Goal: Find specific page/section: Find specific page/section

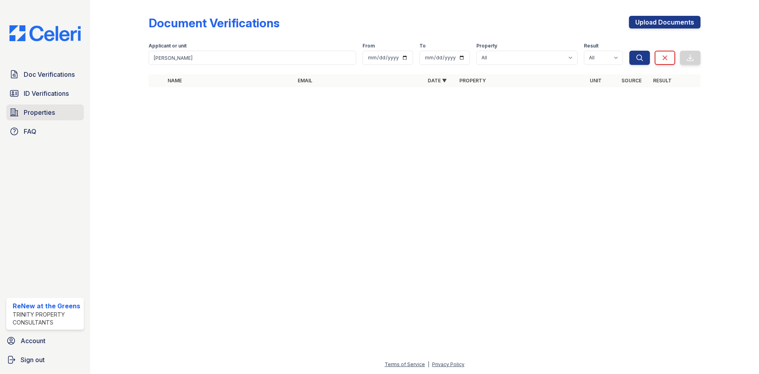
click at [57, 115] on link "Properties" at bounding box center [44, 112] width 77 height 16
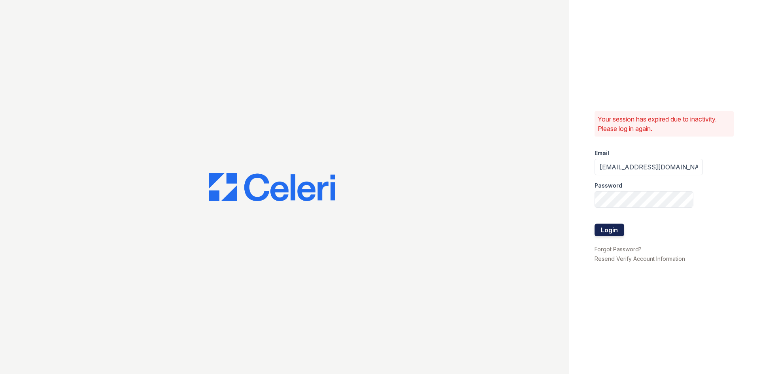
click at [620, 227] on button "Login" at bounding box center [610, 229] width 30 height 13
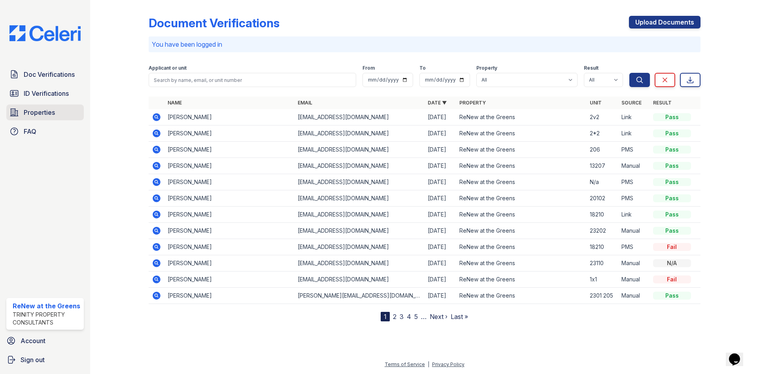
click at [46, 110] on span "Properties" at bounding box center [39, 112] width 31 height 9
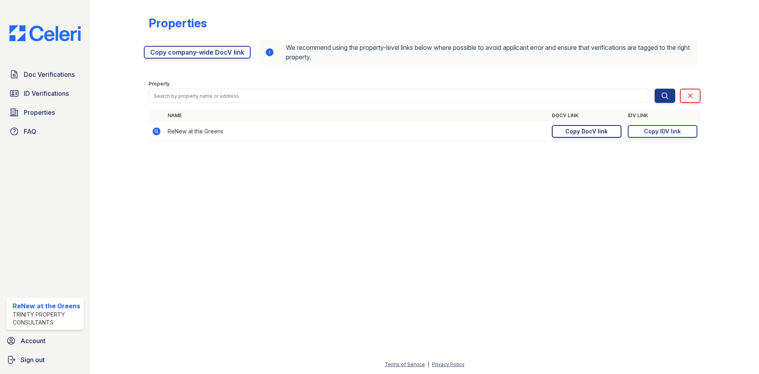
click at [595, 133] on div "Copy DocV link" at bounding box center [586, 131] width 42 height 8
